Goal: Transaction & Acquisition: Purchase product/service

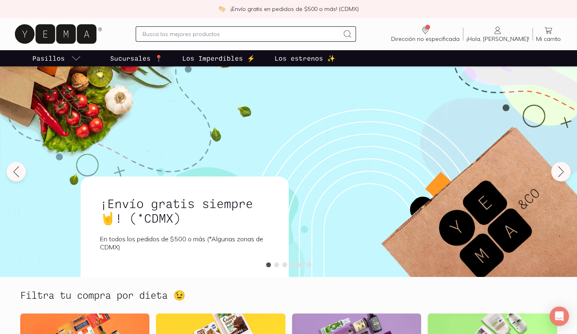
click at [222, 34] on input "text" at bounding box center [241, 34] width 197 height 10
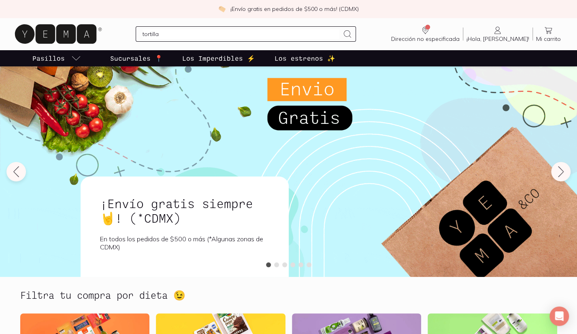
type input "tortillas"
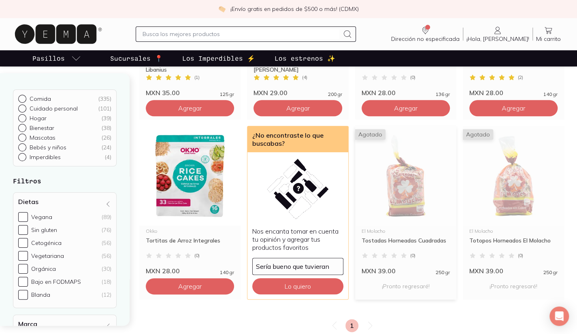
scroll to position [501, 0]
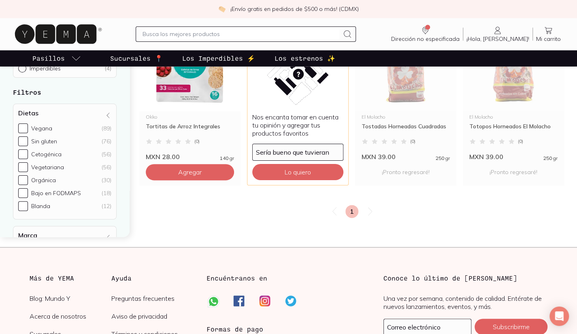
click at [323, 40] on div at bounding box center [246, 33] width 220 height 15
click at [322, 39] on div at bounding box center [246, 33] width 220 height 15
click at [318, 37] on input "text" at bounding box center [241, 34] width 197 height 10
type input "tortilla"
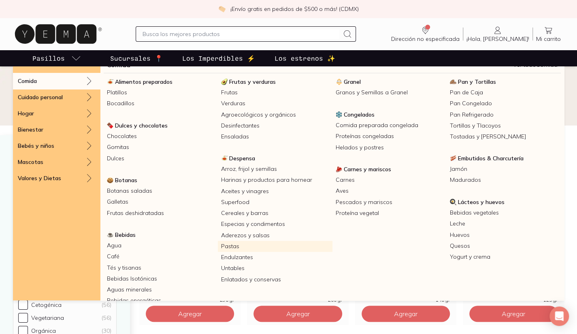
scroll to position [11, 0]
click at [483, 121] on link "Tortillas y Tlacoyos" at bounding box center [504, 126] width 114 height 11
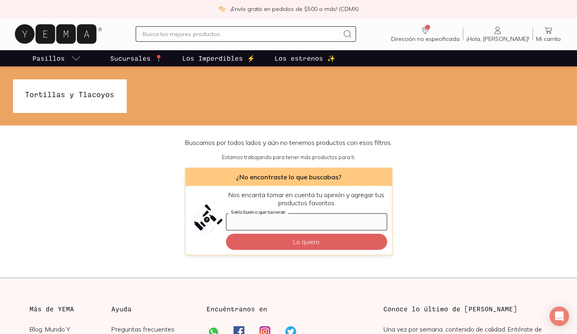
click at [345, 219] on input "Sería bueno que tuvieran" at bounding box center [306, 222] width 160 height 16
type input "Tortillas"
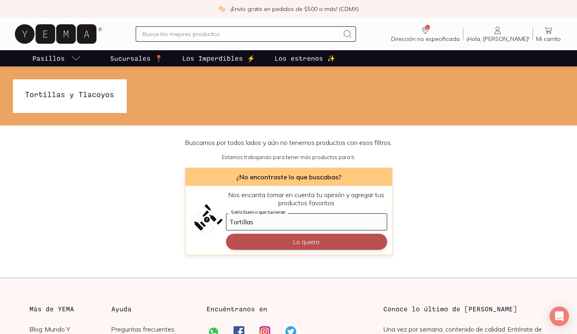
click at [332, 244] on button "Lo quiero" at bounding box center [306, 242] width 161 height 16
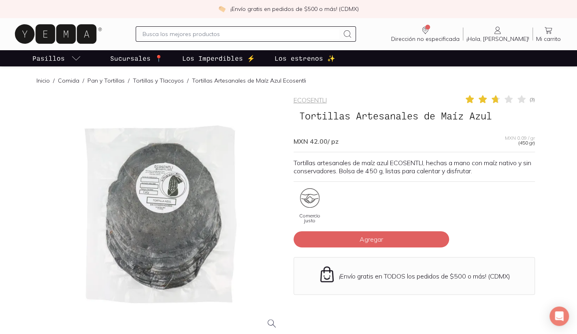
click at [372, 186] on div "ECOSENTLI ( 3 ) Tortillas Artesanales de Maíz Azul MXN 42.00 / pz MXN 0.09 / gr…" at bounding box center [414, 235] width 241 height 283
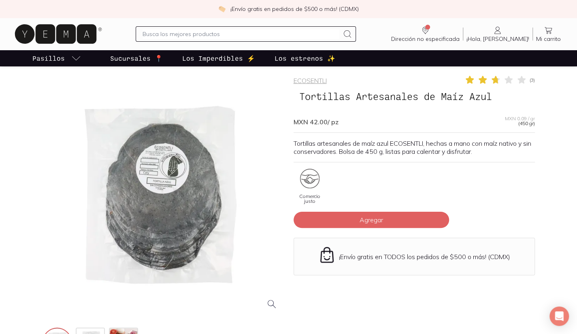
scroll to position [89, 0]
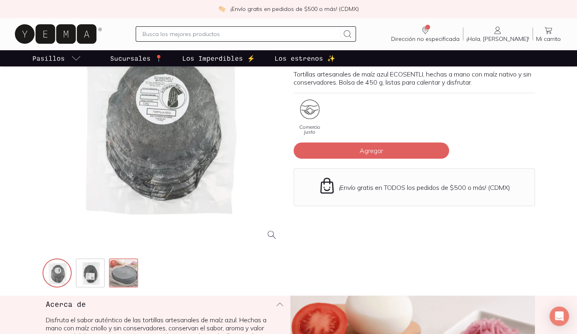
click at [137, 272] on img at bounding box center [124, 273] width 29 height 29
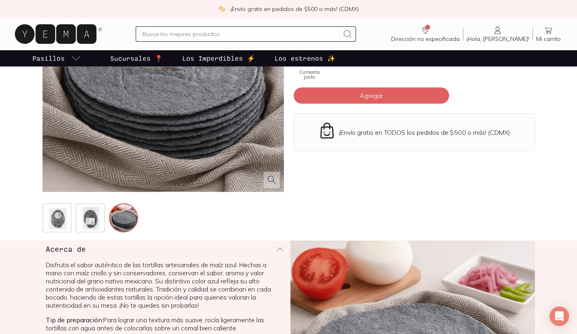
scroll to position [119, 0]
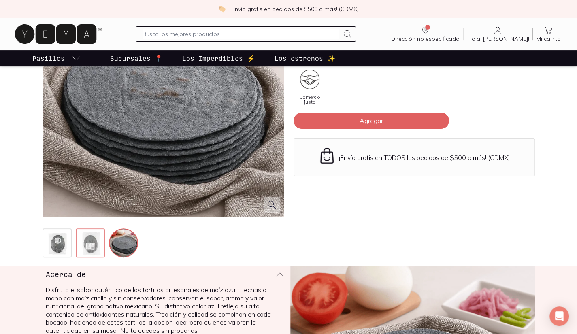
click at [91, 239] on img at bounding box center [91, 243] width 29 height 29
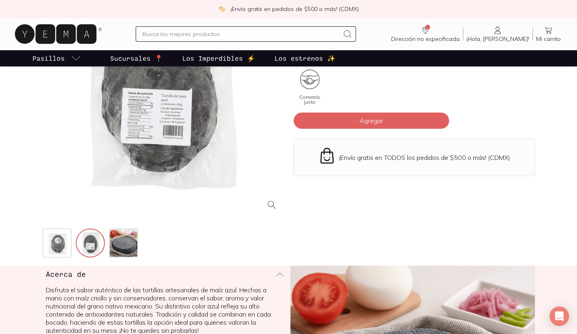
click at [135, 156] on div at bounding box center [163, 96] width 241 height 241
click at [351, 229] on div "ECOSENTLI ( 3 ) Tortillas Artesanales de Maíz Azul MXN 42.00 / pz MXN 0.09 / gr…" at bounding box center [414, 117] width 241 height 283
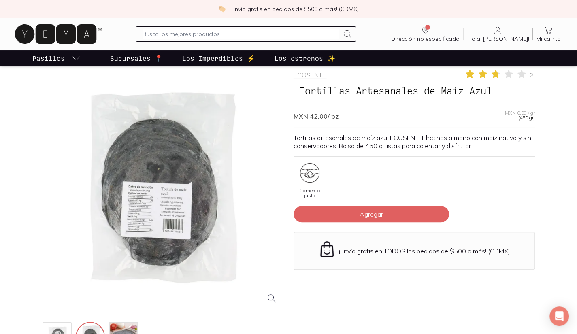
click at [361, 206] on button "Agregar" at bounding box center [371, 214] width 155 height 16
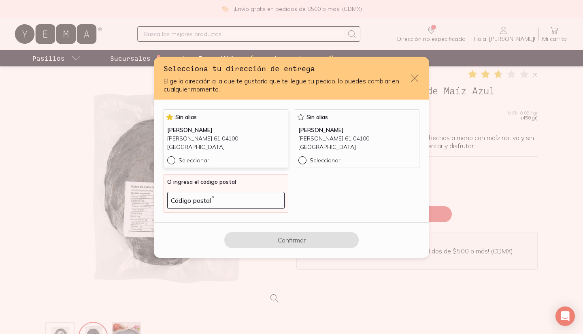
click at [197, 152] on div "[PERSON_NAME] [PERSON_NAME] 61 04100 [GEOGRAPHIC_DATA]" at bounding box center [225, 141] width 117 height 30
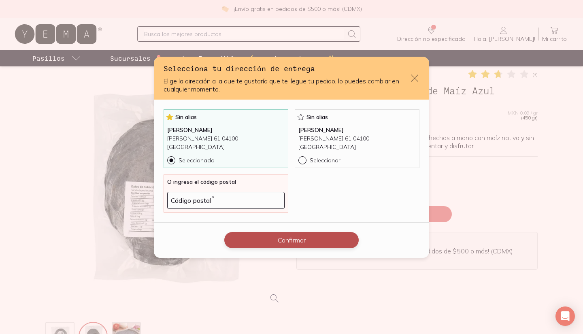
click at [266, 232] on button "Confirmar" at bounding box center [291, 240] width 134 height 16
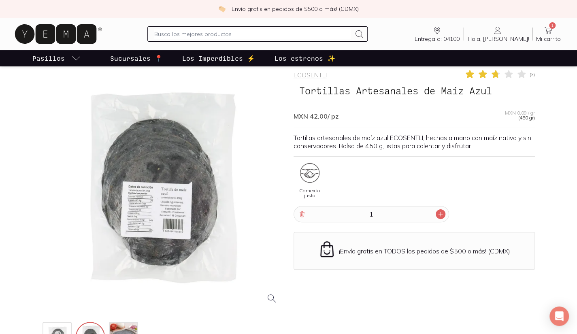
click at [437, 217] on div at bounding box center [441, 214] width 10 height 10
type input "2"
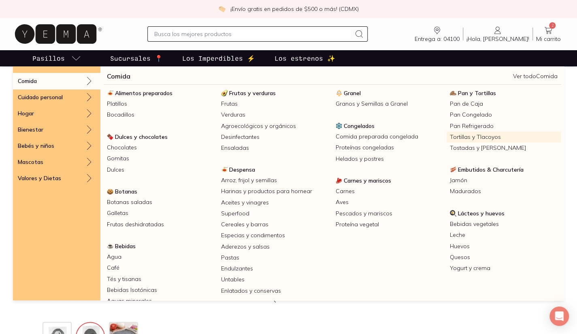
click at [464, 136] on link "Tortillas y Tlacoyos" at bounding box center [504, 137] width 114 height 11
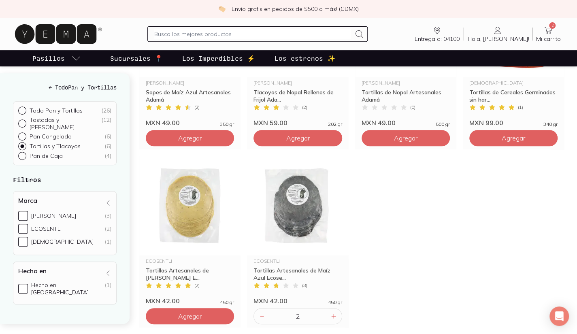
scroll to position [180, 0]
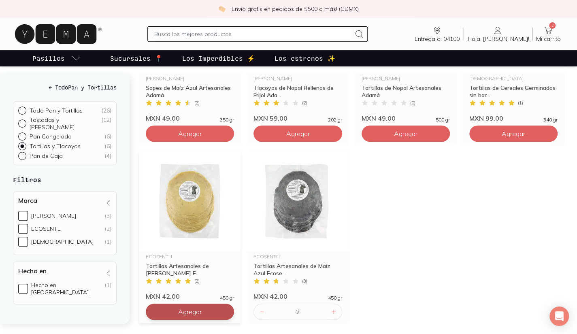
click at [178, 138] on span "Agregar" at bounding box center [189, 134] width 23 height 8
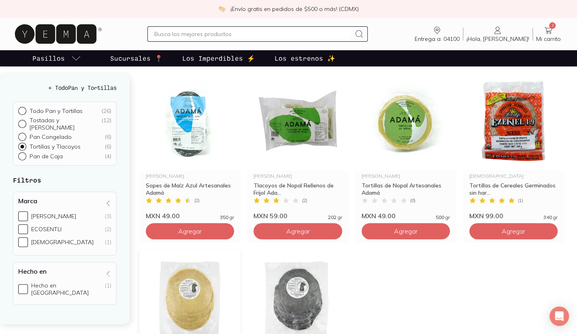
scroll to position [82, 0]
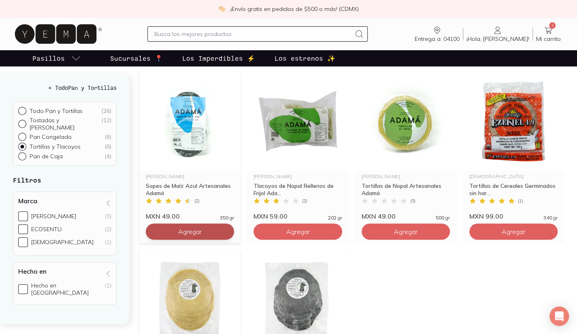
click at [174, 226] on button "Agregar" at bounding box center [190, 231] width 88 height 16
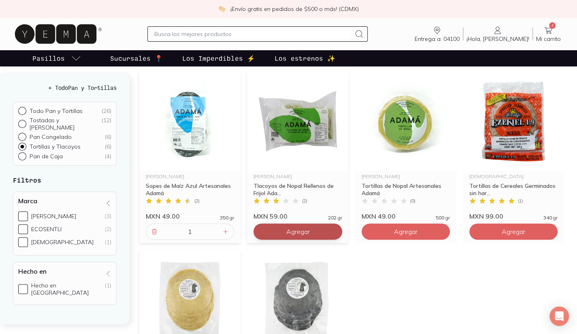
click at [293, 228] on span "Agregar" at bounding box center [297, 232] width 23 height 8
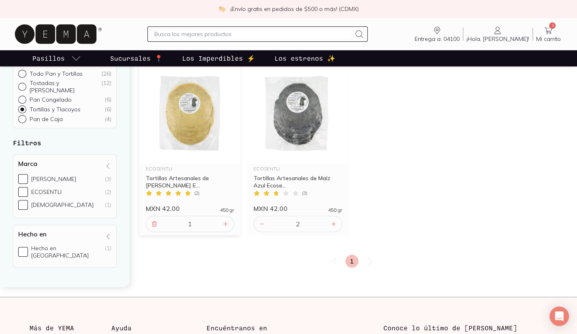
scroll to position [268, 0]
click at [259, 227] on icon at bounding box center [262, 224] width 6 height 6
type input "1"
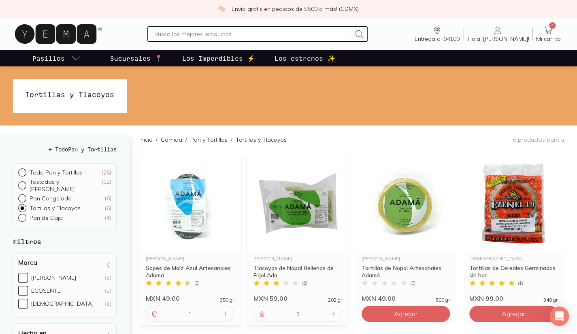
click at [292, 38] on input "text" at bounding box center [252, 34] width 197 height 10
type input "salsa verde"
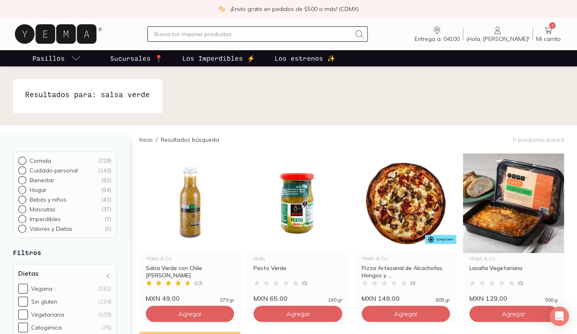
click at [550, 28] on icon at bounding box center [548, 30] width 7 height 7
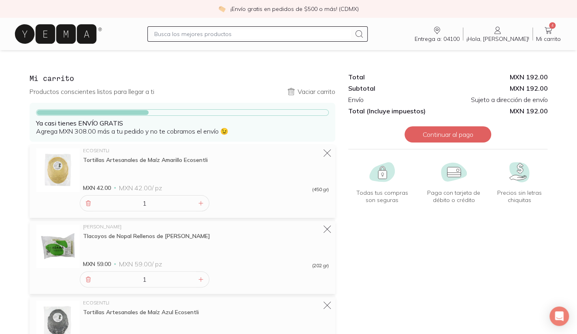
click at [296, 40] on div at bounding box center [257, 33] width 220 height 15
click at [281, 38] on input "text" at bounding box center [252, 34] width 197 height 10
type input "huevo"
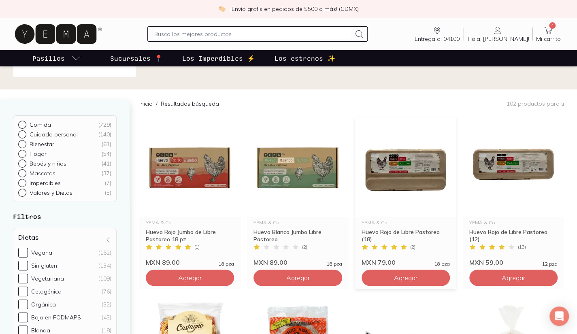
scroll to position [101, 0]
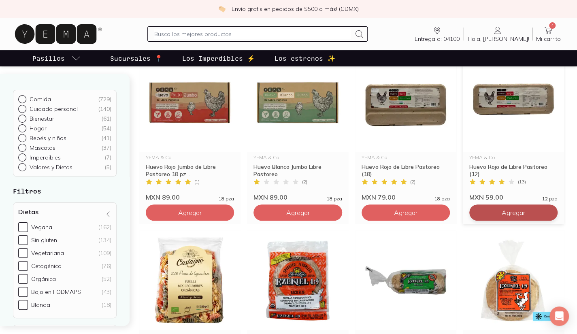
click at [202, 215] on span "Agregar" at bounding box center [189, 212] width 23 height 8
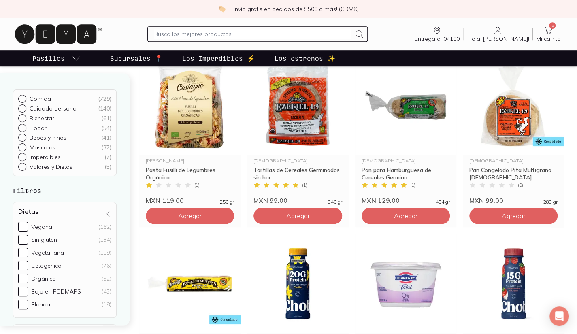
click at [245, 38] on input "text" at bounding box center [252, 34] width 197 height 10
type input "pollo"
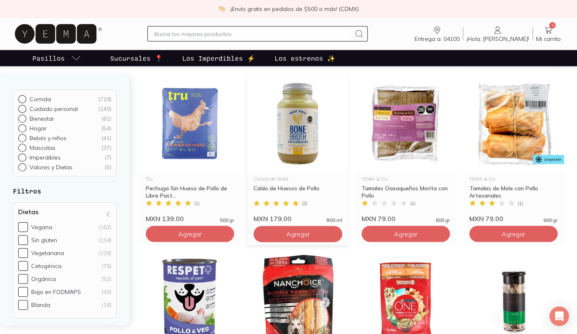
scroll to position [971, 0]
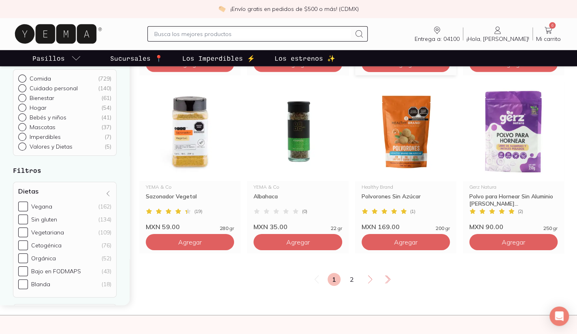
scroll to position [1319, 0]
click at [355, 279] on link "2" at bounding box center [351, 278] width 13 height 13
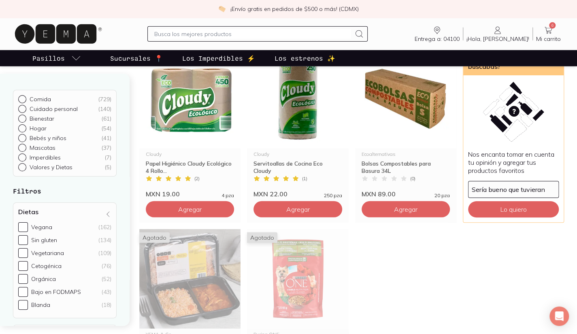
scroll to position [1165, 0]
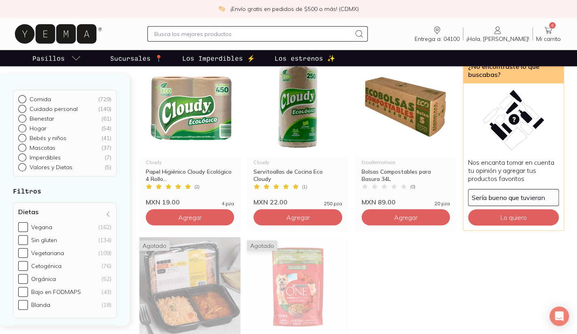
drag, startPoint x: 384, startPoint y: 314, endPoint x: 111, endPoint y: -35, distance: 443.2
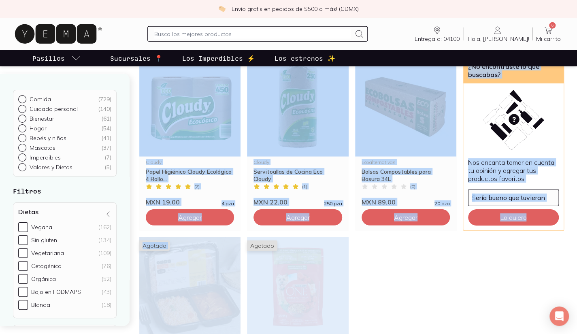
scroll to position [1100, 0]
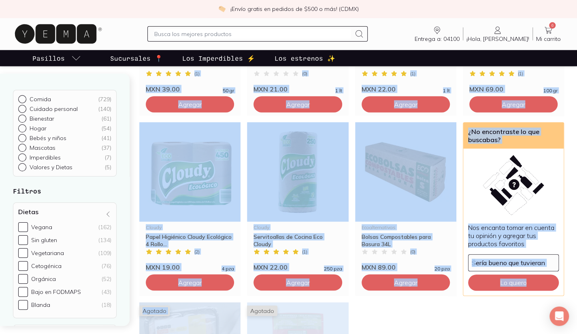
click at [557, 32] on link "6 Mi carrito Carrito" at bounding box center [548, 34] width 31 height 17
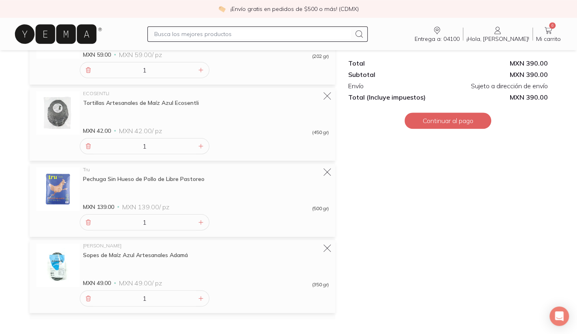
scroll to position [318, 0]
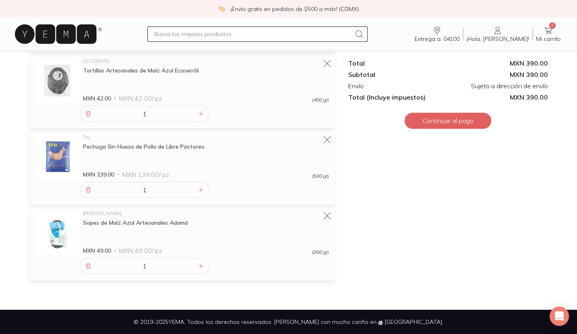
click at [457, 174] on div "Total MXN 390.00 Subtotal MXN 390.00 Envío Sujeto a dirección de envío Total (I…" at bounding box center [448, 16] width 213 height 542
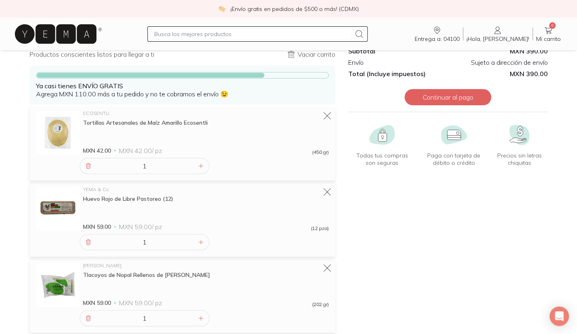
scroll to position [0, 0]
